Goal: Find specific page/section: Find specific page/section

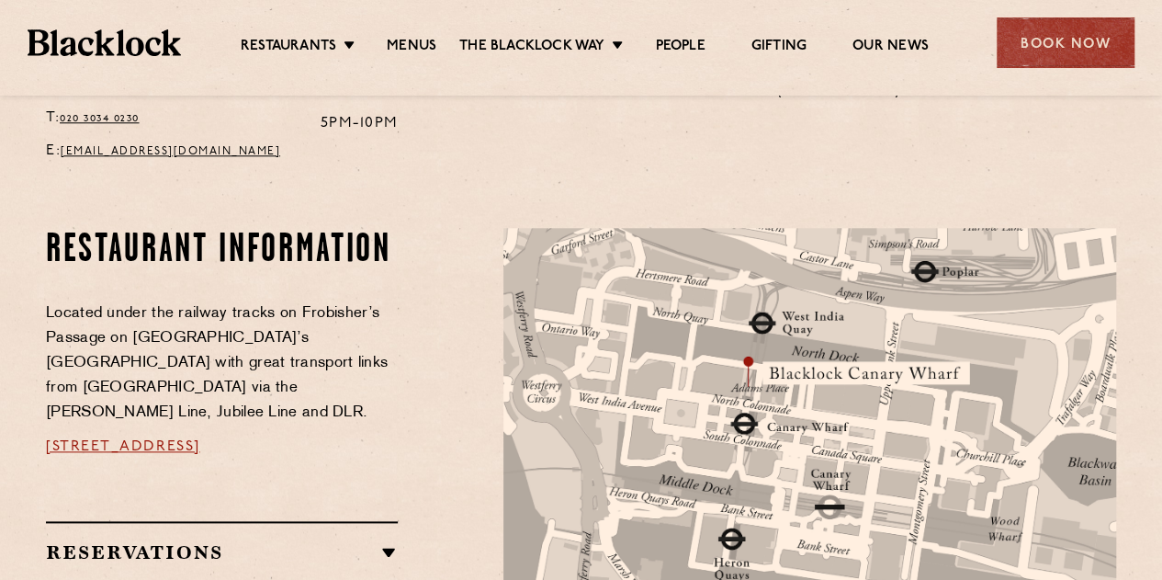
scroll to position [628, 0]
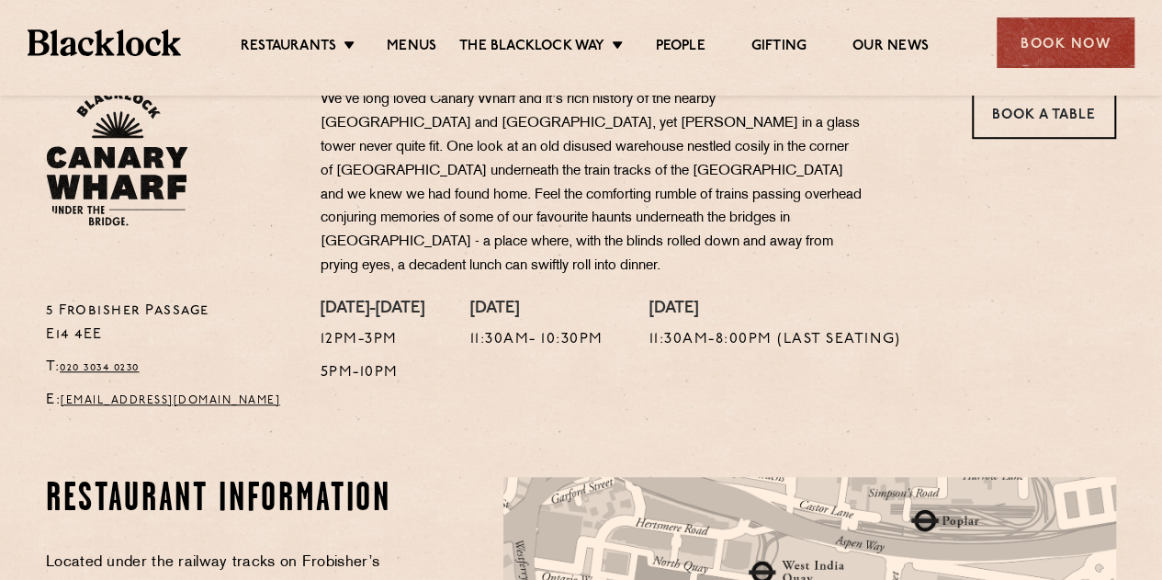
drag, startPoint x: 46, startPoint y: 302, endPoint x: 36, endPoint y: 301, distance: 10.1
click at [36, 301] on div "[STREET_ADDRESS] T: 020 3034 0230 E: [EMAIL_ADDRESS][DOMAIN_NAME]" at bounding box center [169, 361] width 275 height 123
copy p "E14 4EE"
click at [286, 254] on div "[STREET_ADDRESS] T: 020 3034 0230 E: [EMAIL_ADDRESS][DOMAIN_NAME]" at bounding box center [169, 193] width 275 height 211
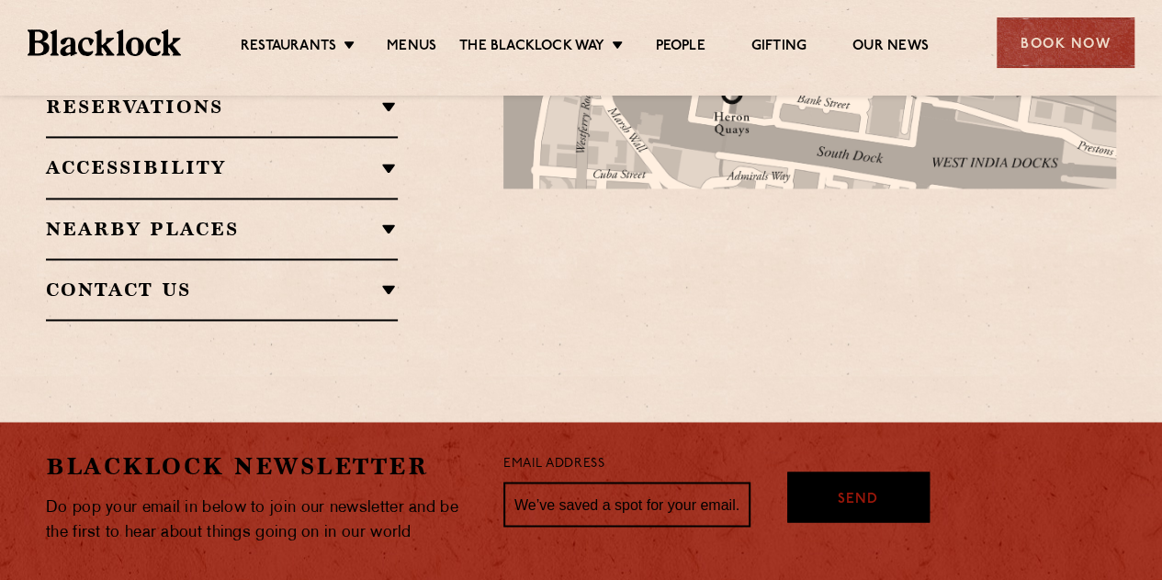
scroll to position [1324, 0]
click at [561, 245] on div at bounding box center [810, 50] width 640 height 538
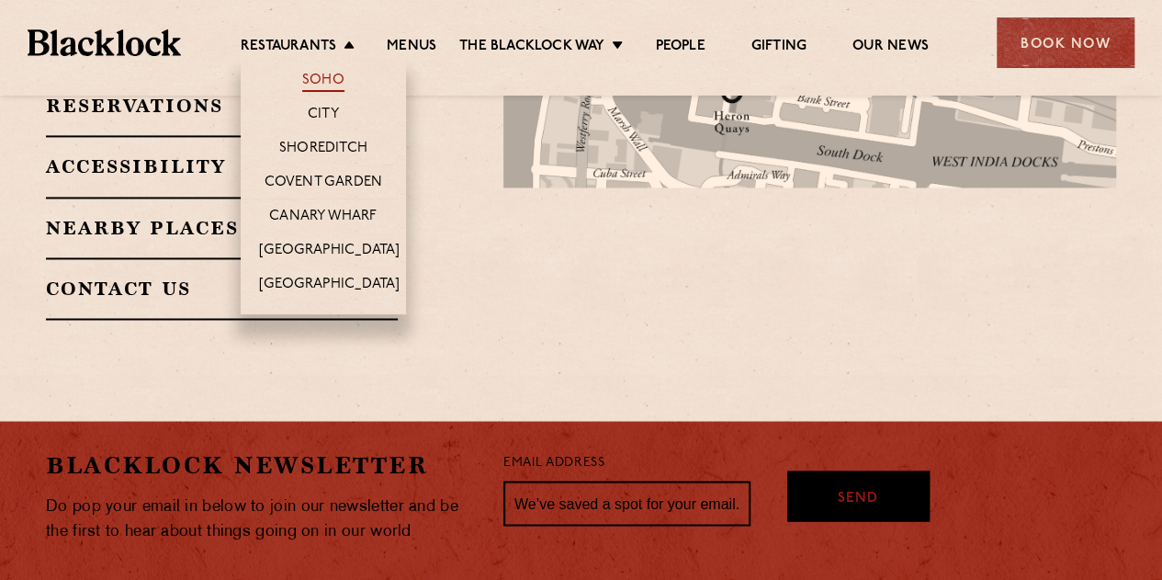
click at [328, 80] on link "Soho" at bounding box center [323, 82] width 42 height 20
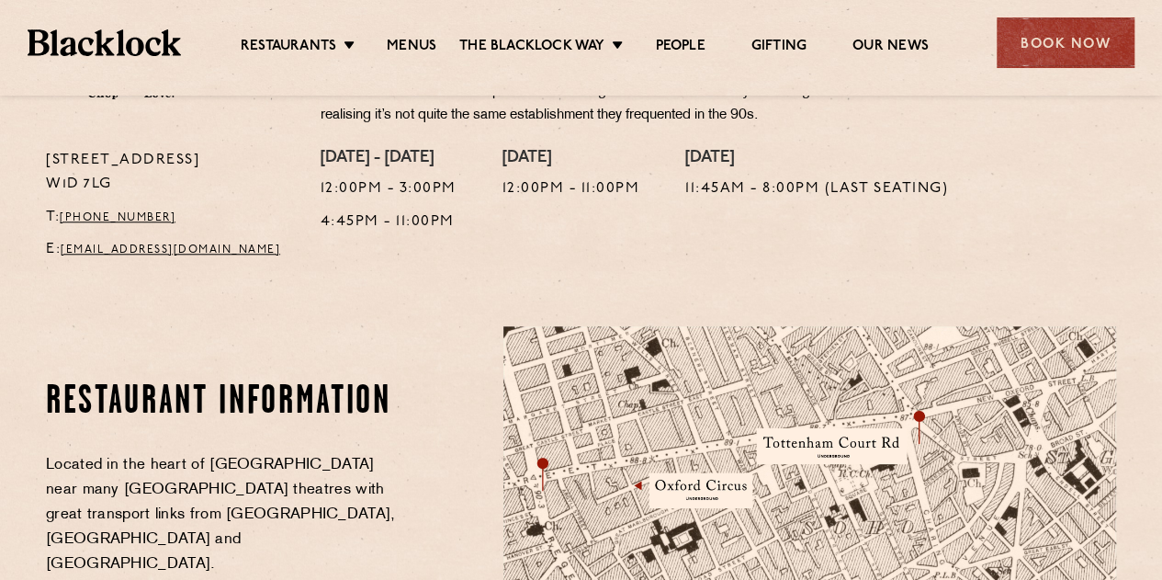
scroll to position [756, 0]
drag, startPoint x: 132, startPoint y: 168, endPoint x: 66, endPoint y: 181, distance: 67.4
click at [66, 181] on p "24 Great Windmill Street W1D 7LG" at bounding box center [169, 172] width 247 height 48
click at [126, 179] on p "24 Great Windmill Street W1D 7LG" at bounding box center [169, 172] width 247 height 48
drag, startPoint x: 126, startPoint y: 179, endPoint x: 42, endPoint y: 184, distance: 83.7
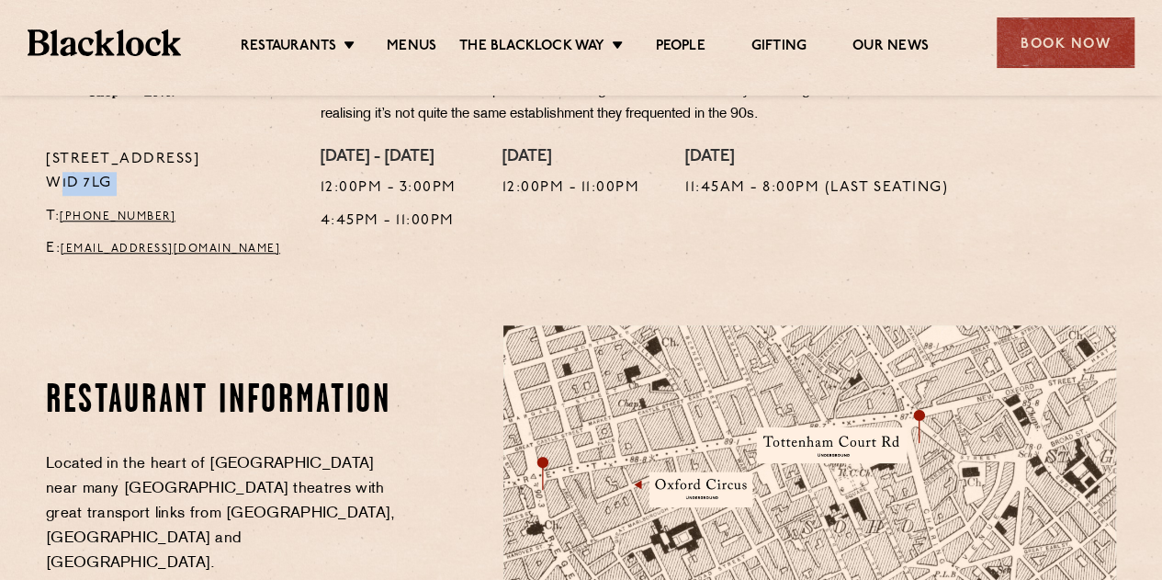
click at [42, 184] on div "24 Great Windmill Street W1D 7LG T: +44 20 3441 6996 E: soho@theblacklock.com" at bounding box center [169, 209] width 275 height 123
copy p "W1D 7LG"
